Goal: Task Accomplishment & Management: Manage account settings

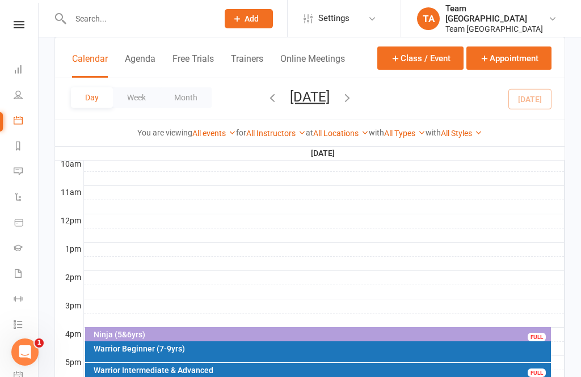
click at [13, 10] on nav "Clubworx Dashboard People Calendar Reports Messages Automations Product Sales G…" at bounding box center [19, 191] width 39 height 377
click at [20, 27] on icon at bounding box center [19, 24] width 11 height 7
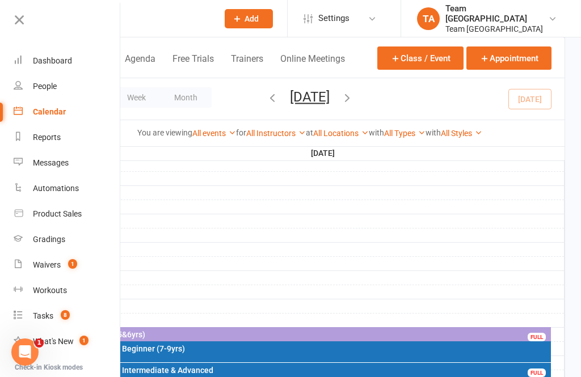
click at [66, 118] on link "Calendar" at bounding box center [67, 112] width 107 height 26
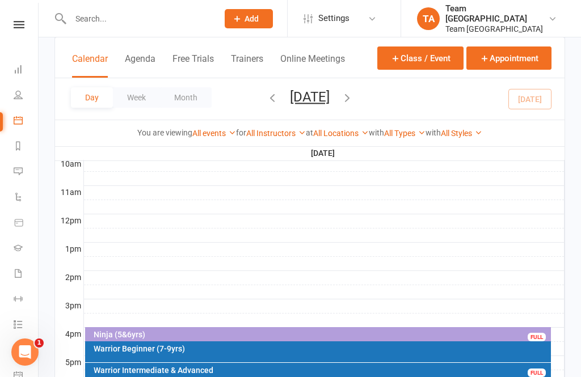
click at [21, 15] on nav "Clubworx Dashboard People Calendar Reports Messages Automations Product Sales G…" at bounding box center [19, 191] width 39 height 377
click at [27, 28] on link at bounding box center [19, 24] width 40 height 7
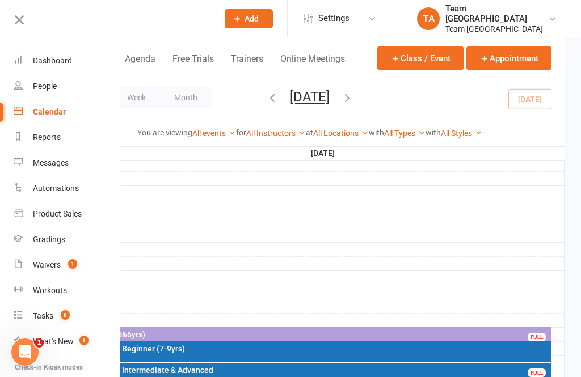
click at [61, 246] on link "Gradings" at bounding box center [67, 240] width 107 height 26
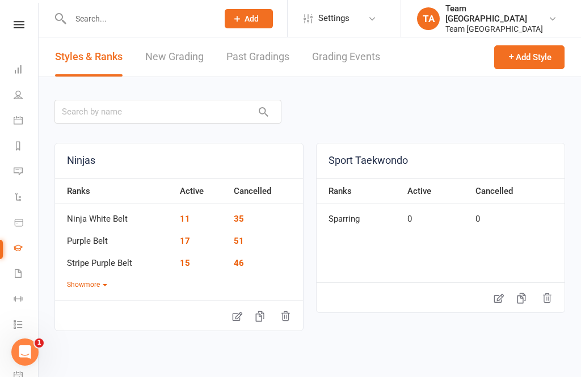
click at [351, 53] on link "Grading Events" at bounding box center [346, 56] width 68 height 39
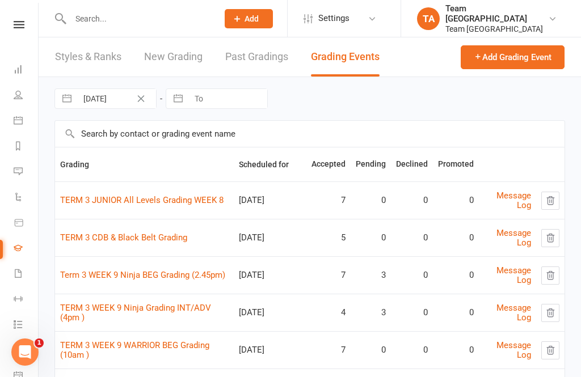
click at [140, 199] on link "TERM 3 JUNIOR All Levels Grading WEEK 8" at bounding box center [141, 200] width 163 height 10
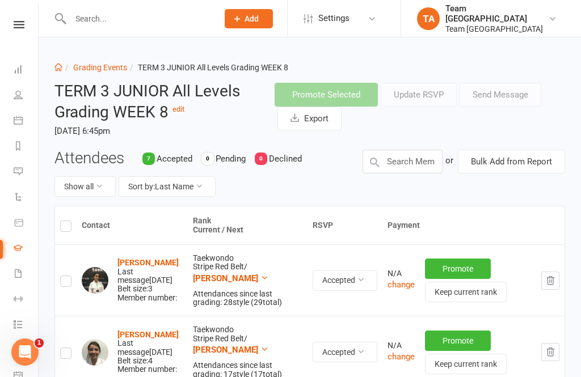
click at [64, 228] on label at bounding box center [65, 228] width 11 height 0
click at [64, 221] on input "checkbox" at bounding box center [65, 221] width 11 height 0
checkbox input "true"
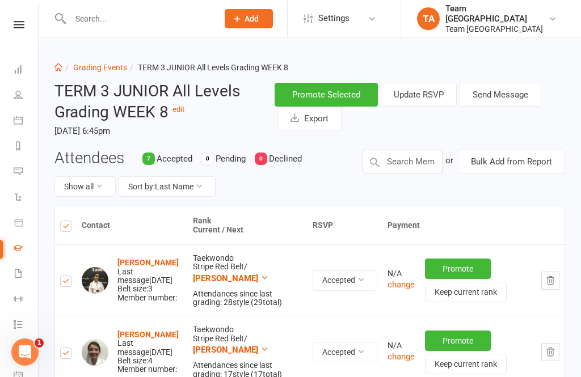
checkbox input "true"
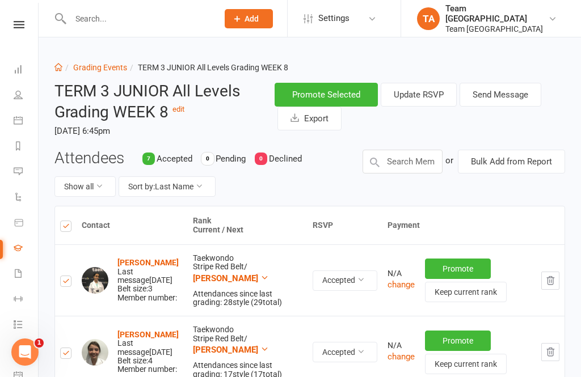
checkbox input "true"
click at [309, 102] on button "Promote Selected" at bounding box center [326, 95] width 103 height 24
checkbox input "true"
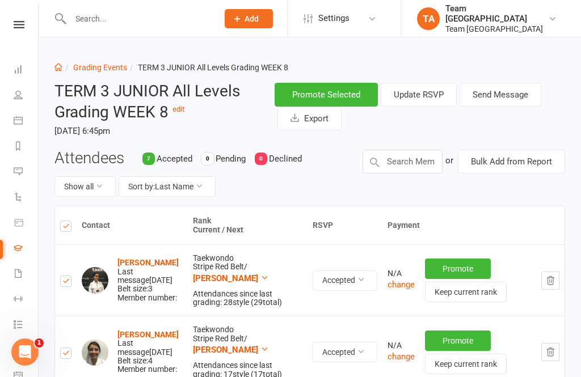
checkbox input "true"
